Goal: Information Seeking & Learning: Learn about a topic

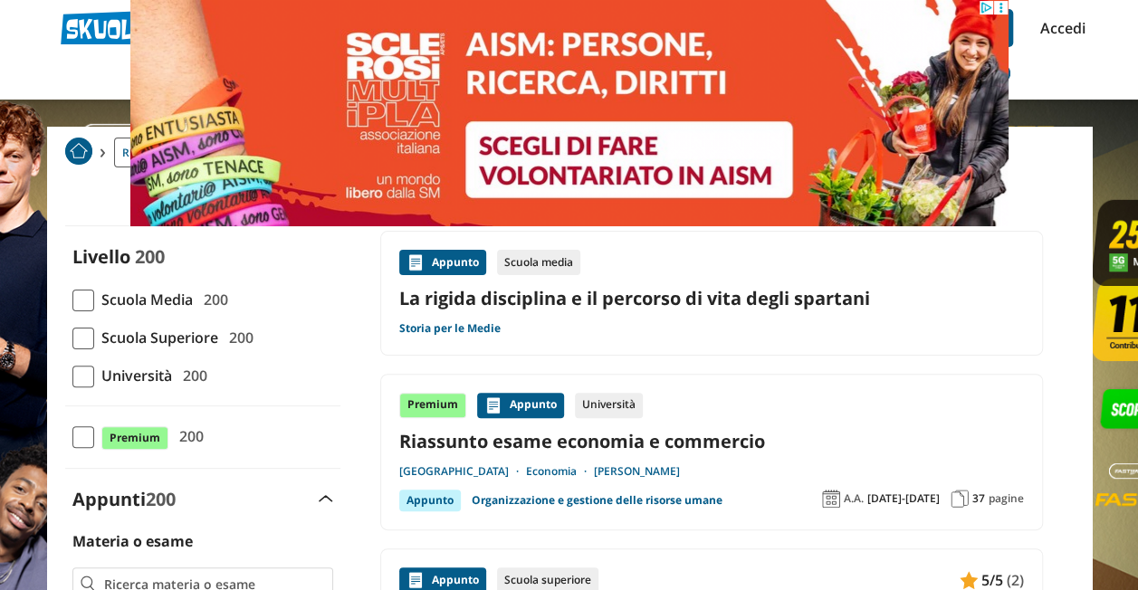
scroll to position [76, 0]
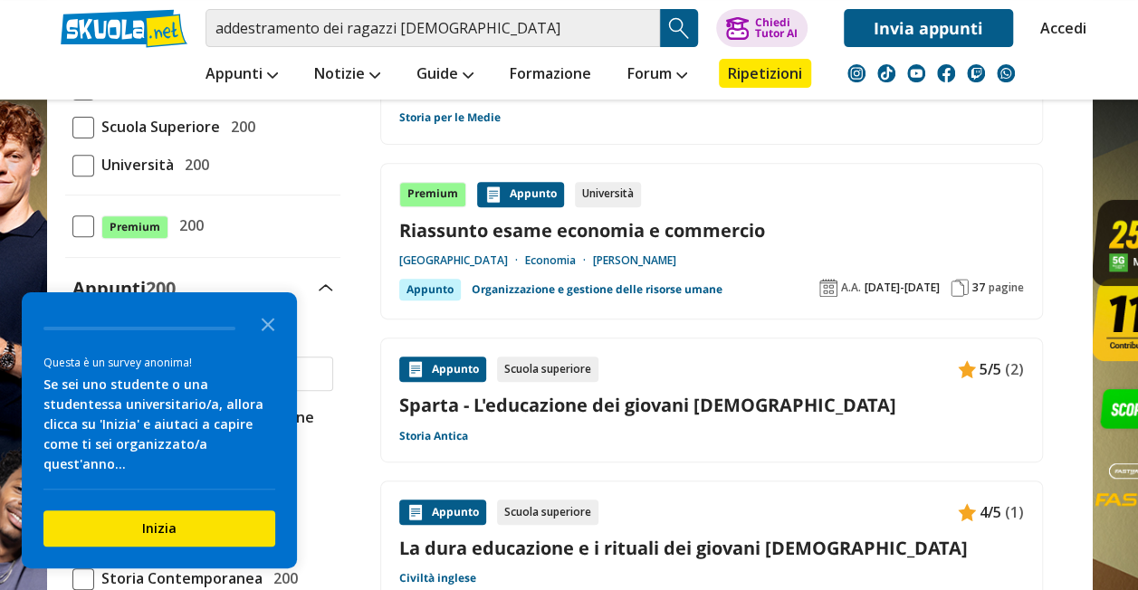
scroll to position [275, 0]
click at [631, 388] on div "Appunto Scuola superiore 5/5 (2) Sparta - L'educazione dei giovani [DEMOGRAPHIC…" at bounding box center [711, 399] width 625 height 87
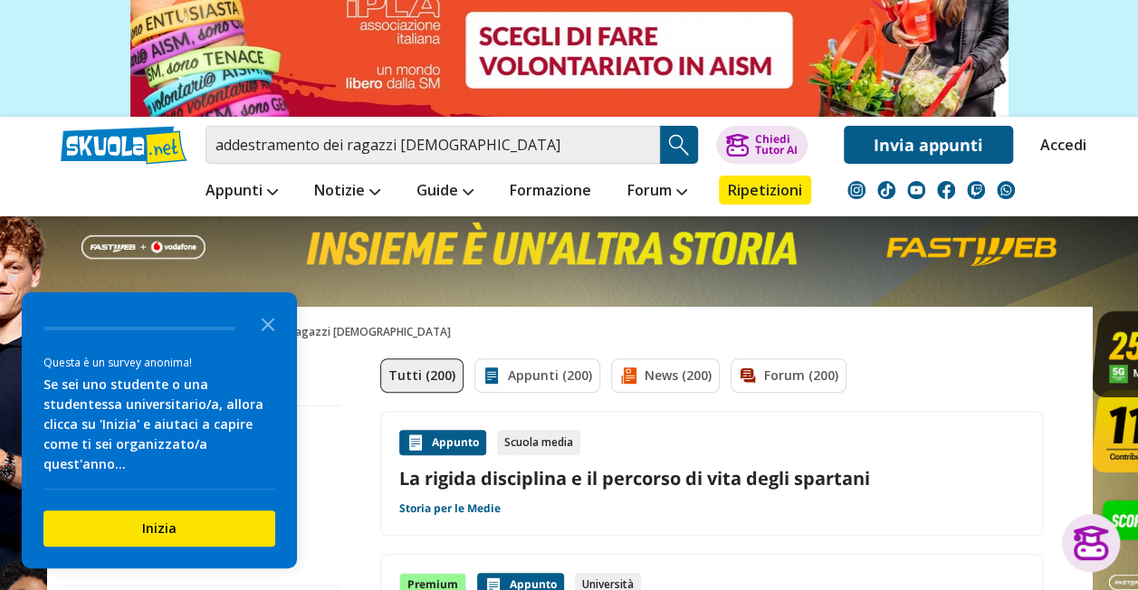
scroll to position [115, 0]
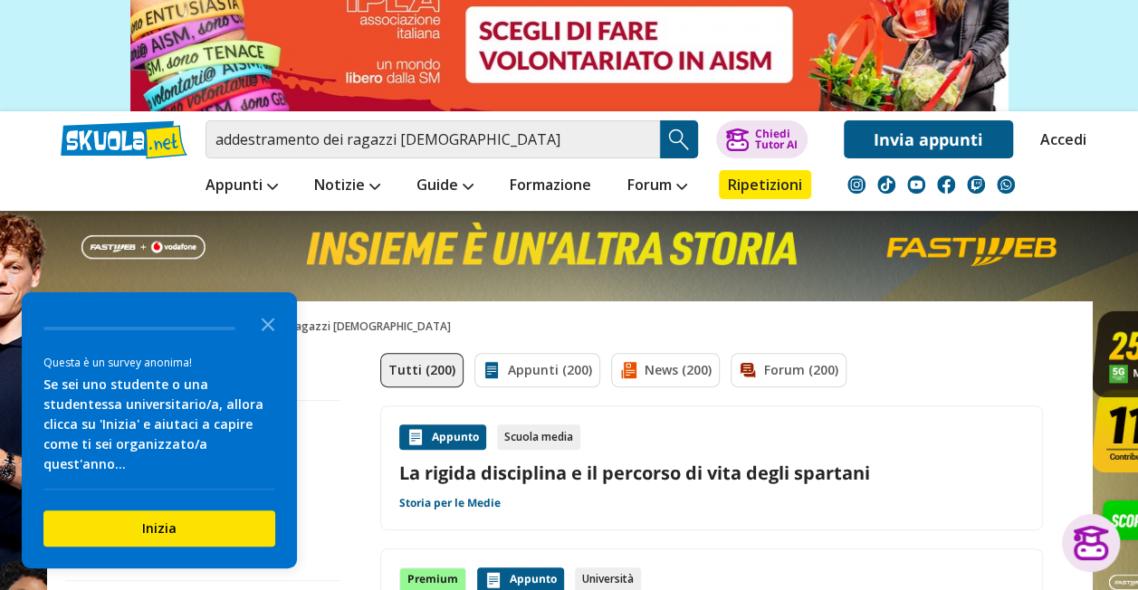
click at [489, 473] on link "La rigida disciplina e il percorso di vita degli spartani" at bounding box center [711, 473] width 625 height 24
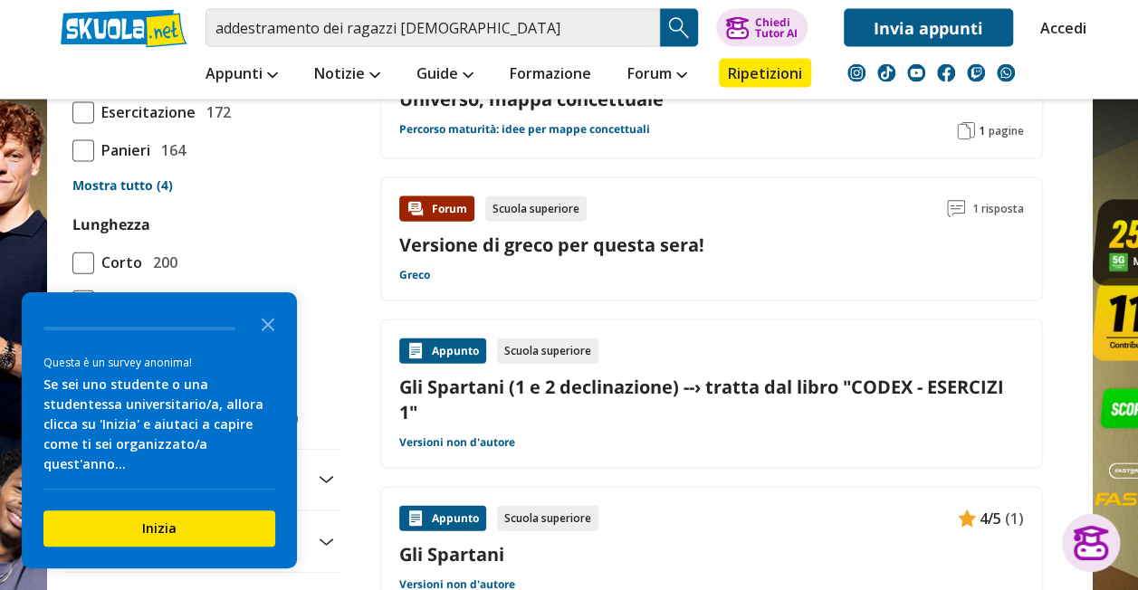
scroll to position [2008, 0]
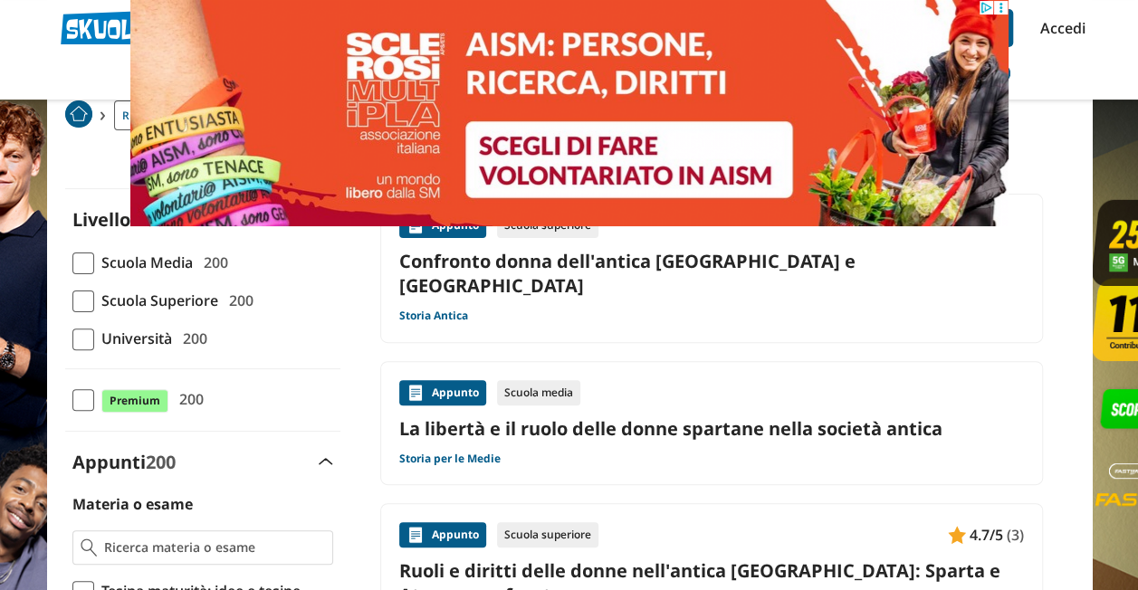
scroll to position [101, 0]
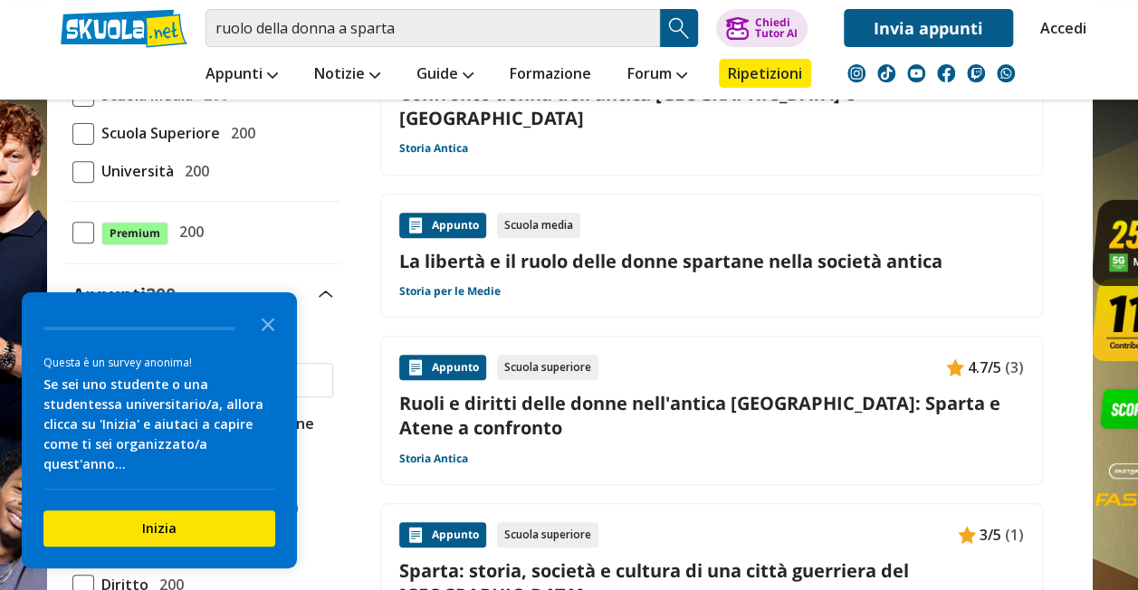
scroll to position [267, 0]
click at [649, 250] on link "La libertà e il ruolo delle donne spartane nella società antica" at bounding box center [711, 262] width 625 height 24
